Goal: Information Seeking & Learning: Learn about a topic

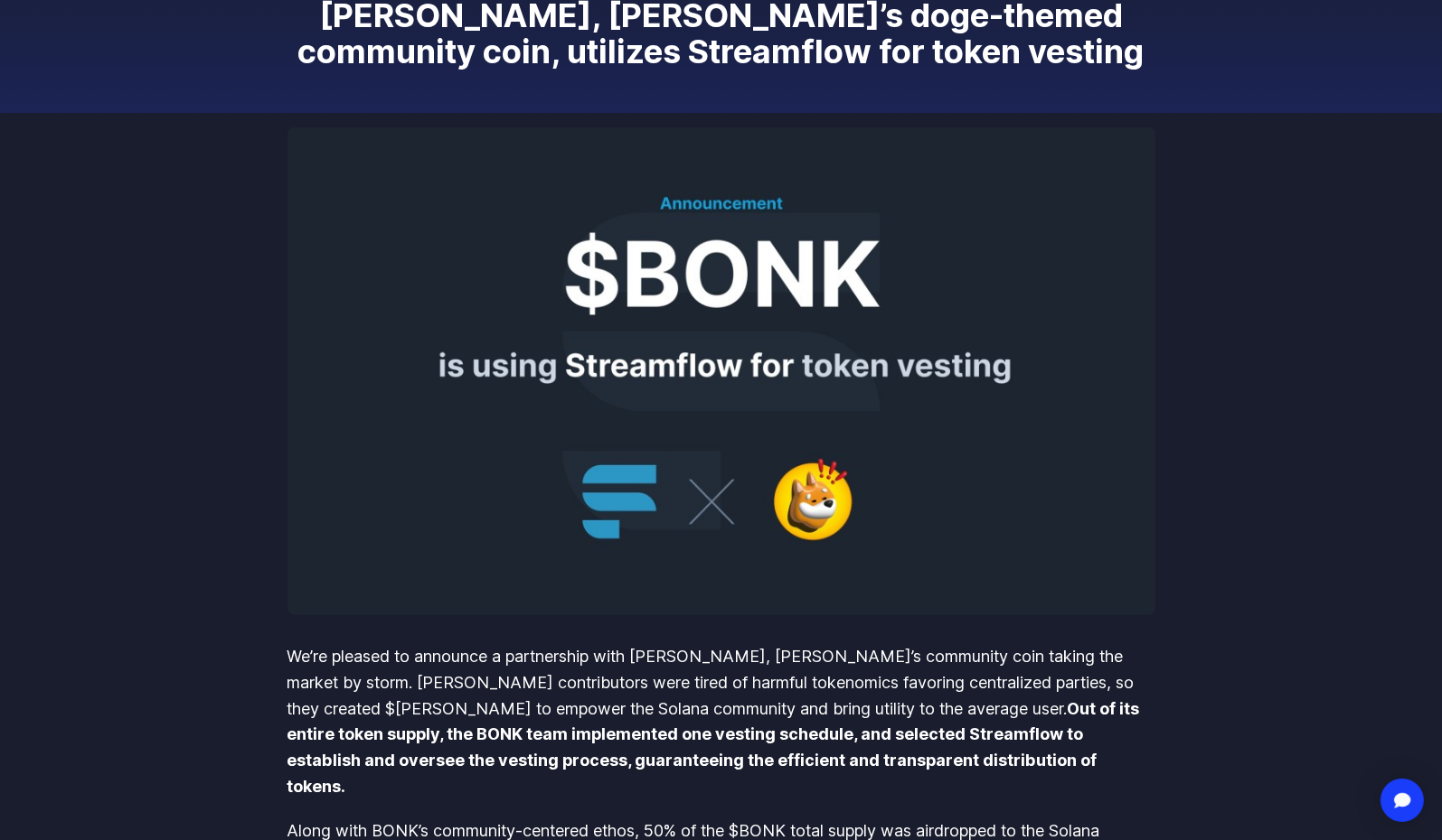
scroll to position [180, 0]
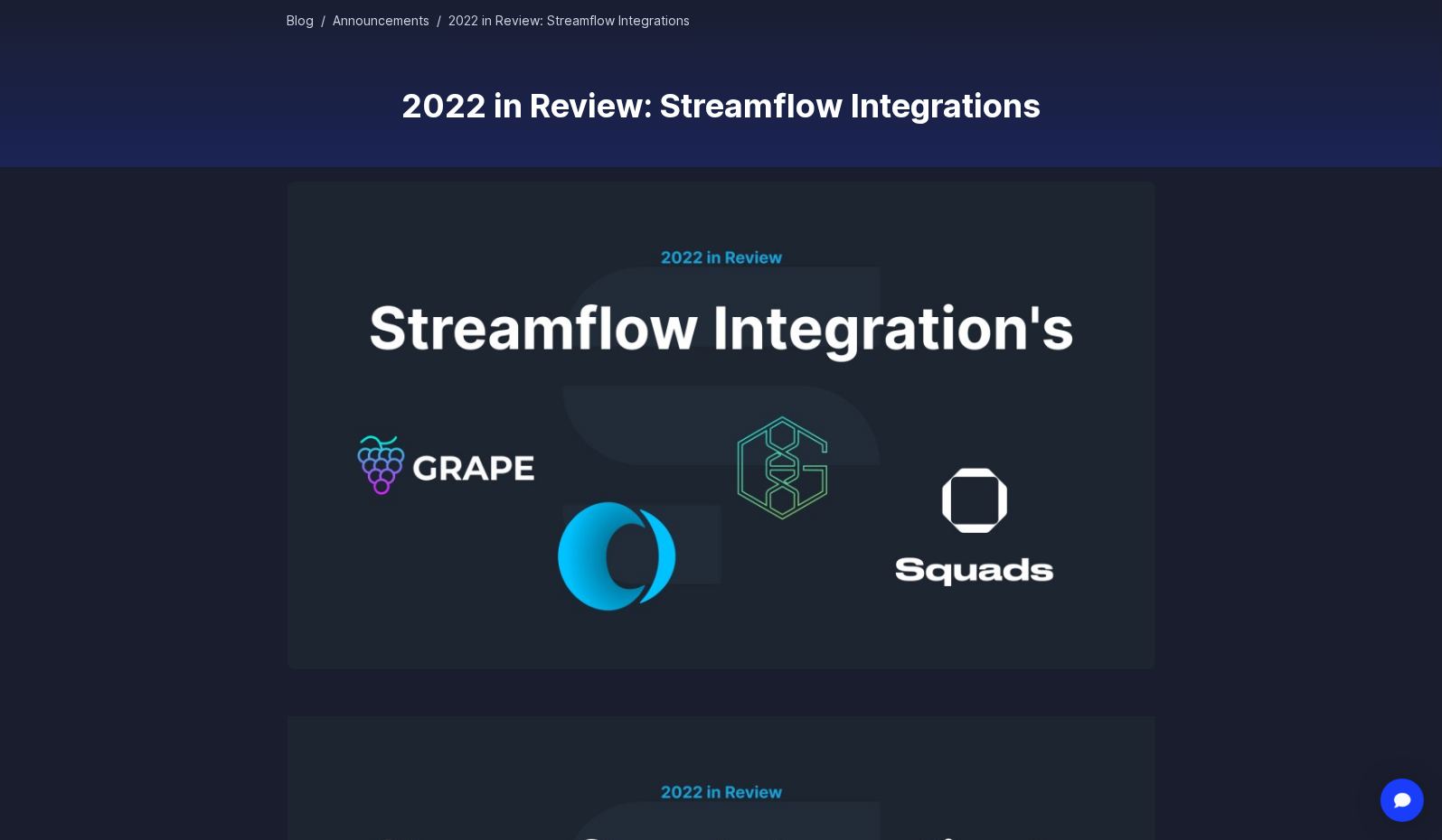
scroll to position [180, 0]
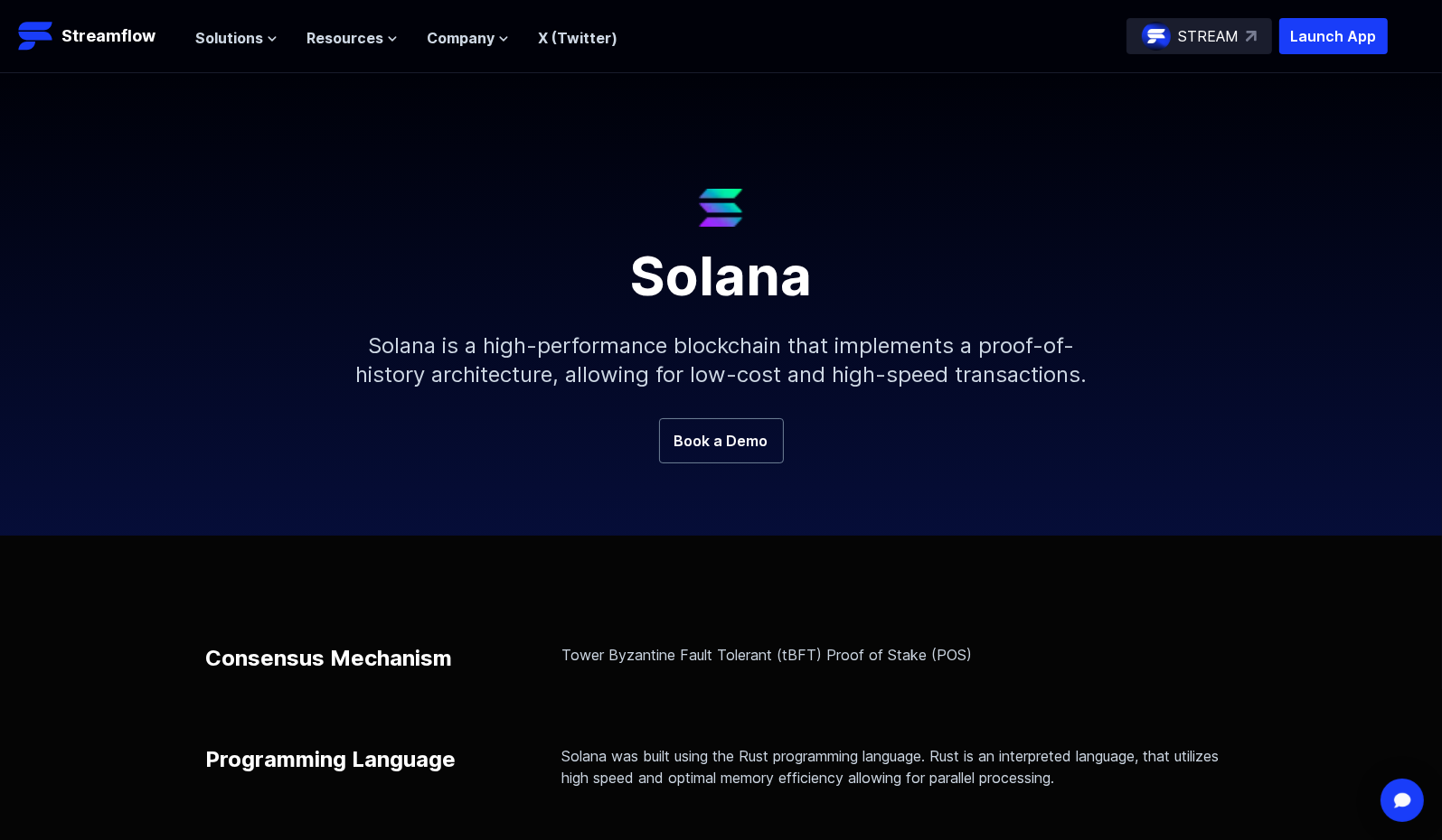
scroll to position [239, 0]
